Goal: Task Accomplishment & Management: Manage account settings

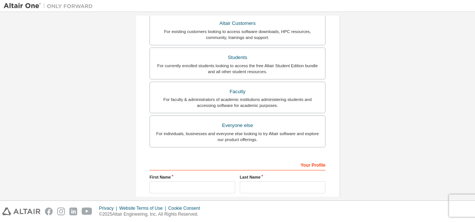
scroll to position [145, 0]
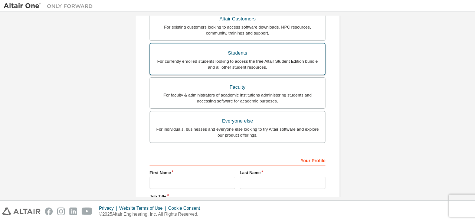
click at [208, 56] on div "Students" at bounding box center [238, 53] width 166 height 10
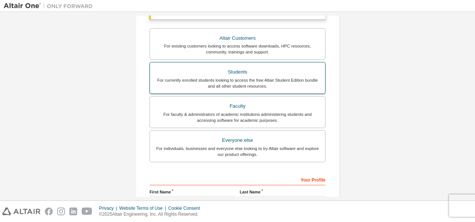
scroll to position [164, 0]
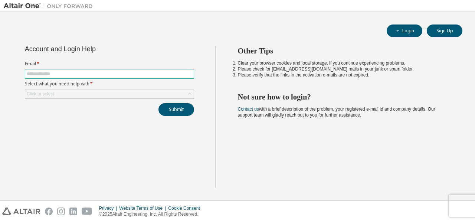
click at [43, 69] on span at bounding box center [109, 74] width 169 height 10
click at [47, 73] on input "text" at bounding box center [110, 74] width 166 height 6
type input "**********"
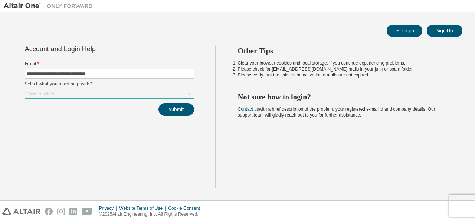
click at [154, 90] on div "Click to select" at bounding box center [109, 94] width 169 height 9
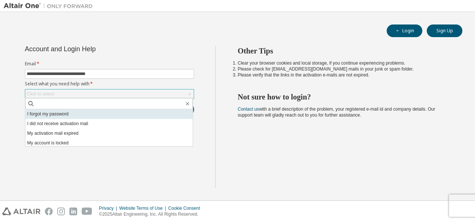
click at [142, 115] on li "I forgot my password" at bounding box center [109, 114] width 168 height 10
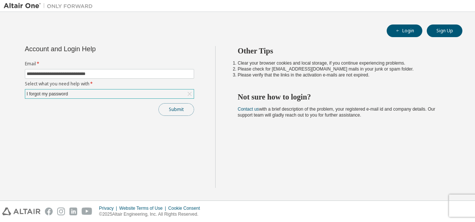
click at [185, 107] on button "Submit" at bounding box center [177, 109] width 36 height 13
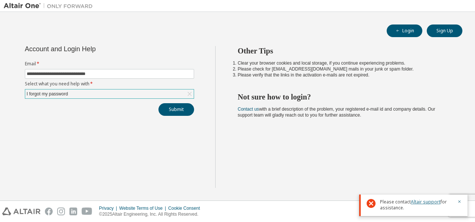
click at [427, 202] on link "Altair support" at bounding box center [426, 202] width 30 height 6
click at [433, 155] on div "Other Tips Clear your browser cookies and local storage, if you continue experi…" at bounding box center [343, 117] width 257 height 142
click at [394, 30] on button "Login" at bounding box center [405, 31] width 36 height 13
click at [460, 202] on icon "button" at bounding box center [460, 202] width 3 height 3
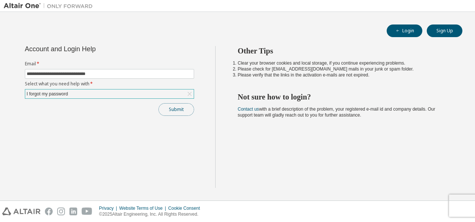
click at [183, 113] on button "Submit" at bounding box center [177, 109] width 36 height 13
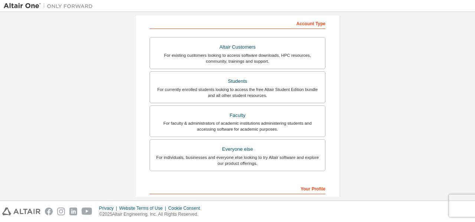
scroll to position [148, 0]
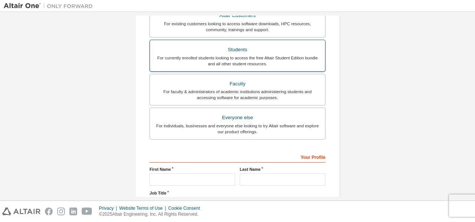
click at [275, 63] on div "For currently enrolled students looking to access the free Altair Student Editi…" at bounding box center [238, 61] width 166 height 12
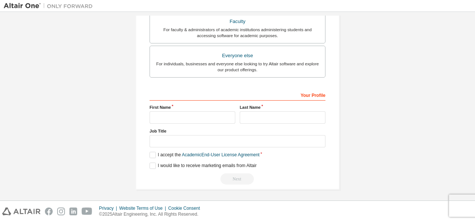
scroll to position [0, 0]
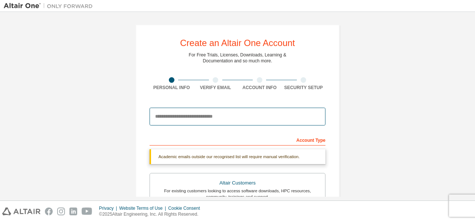
click at [233, 120] on input "email" at bounding box center [238, 117] width 176 height 18
type input "**********"
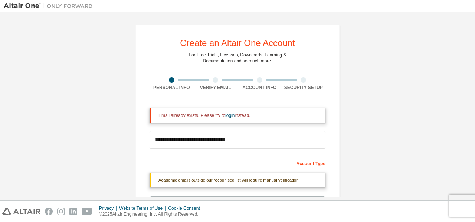
drag, startPoint x: 472, startPoint y: 58, endPoint x: 475, endPoint y: 107, distance: 49.1
click at [475, 107] on div "**********" at bounding box center [237, 106] width 475 height 189
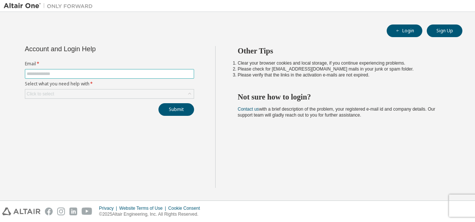
click at [123, 74] on input "text" at bounding box center [110, 74] width 166 height 6
type input "**********"
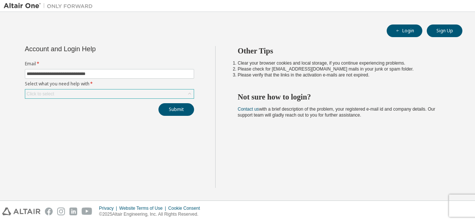
click at [108, 92] on div "Click to select" at bounding box center [109, 94] width 169 height 9
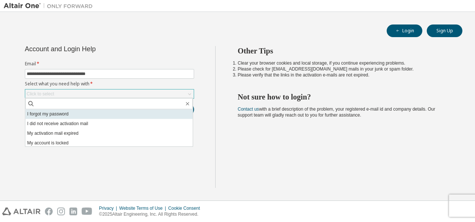
click at [106, 115] on li "I forgot my password" at bounding box center [109, 114] width 168 height 10
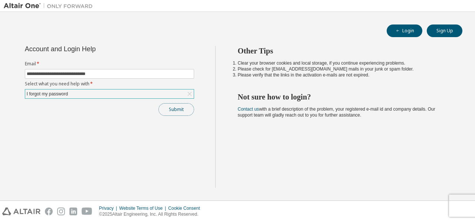
click at [166, 111] on button "Submit" at bounding box center [177, 109] width 36 height 13
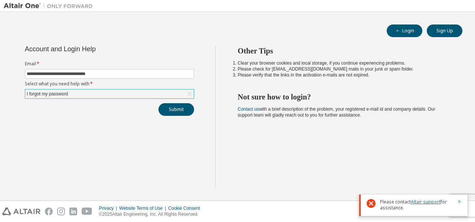
click at [425, 204] on link "Altair support" at bounding box center [426, 202] width 30 height 6
